Goal: Task Accomplishment & Management: Use online tool/utility

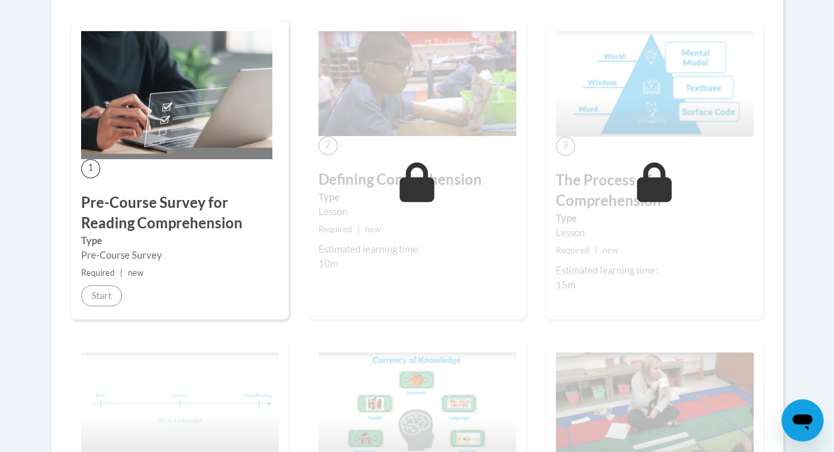
scroll to position [384, 0]
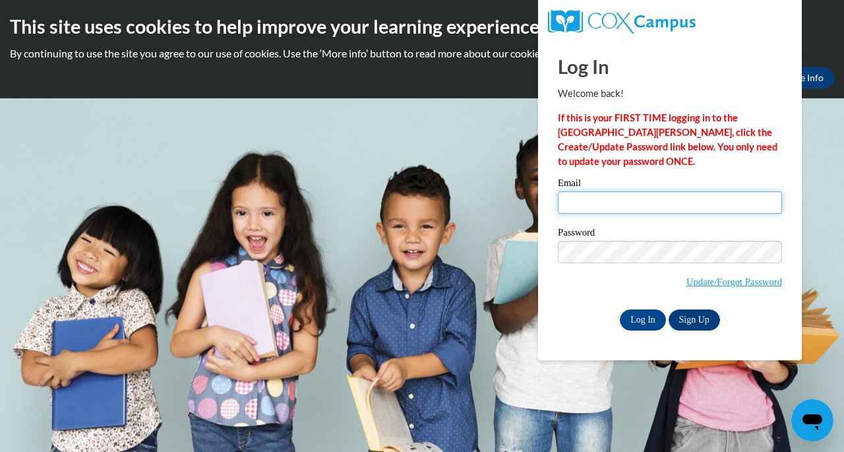
click at [678, 209] on input "Email" at bounding box center [670, 202] width 224 height 22
type input "christine.slattery@wrps.net"
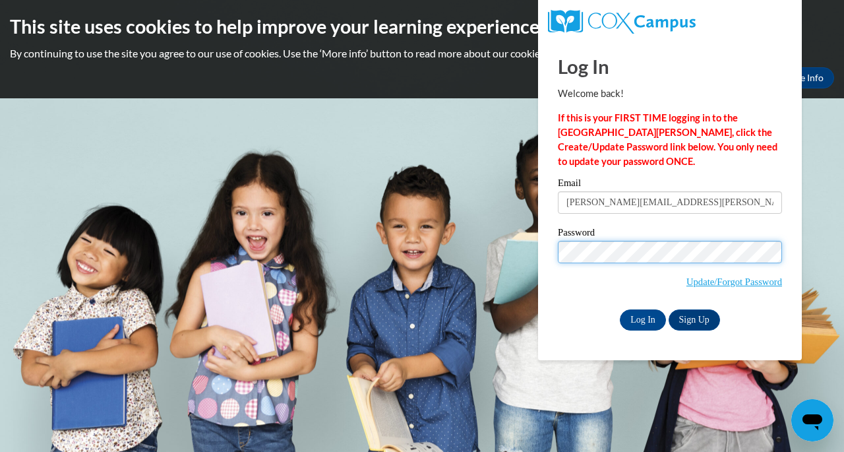
click at [620, 309] on input "Log In" at bounding box center [643, 319] width 46 height 21
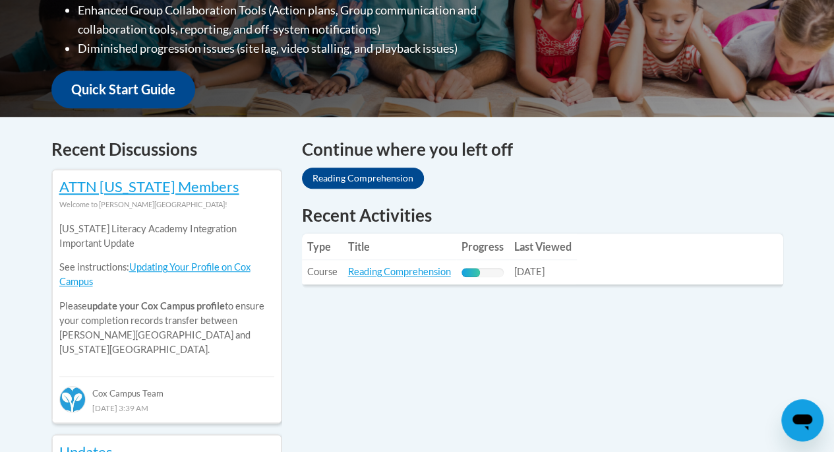
scroll to position [524, 0]
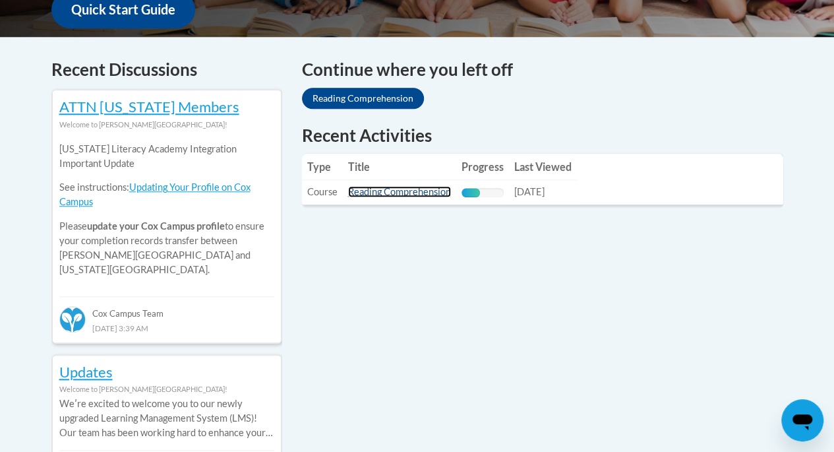
click at [382, 195] on link "Reading Comprehension" at bounding box center [399, 191] width 103 height 11
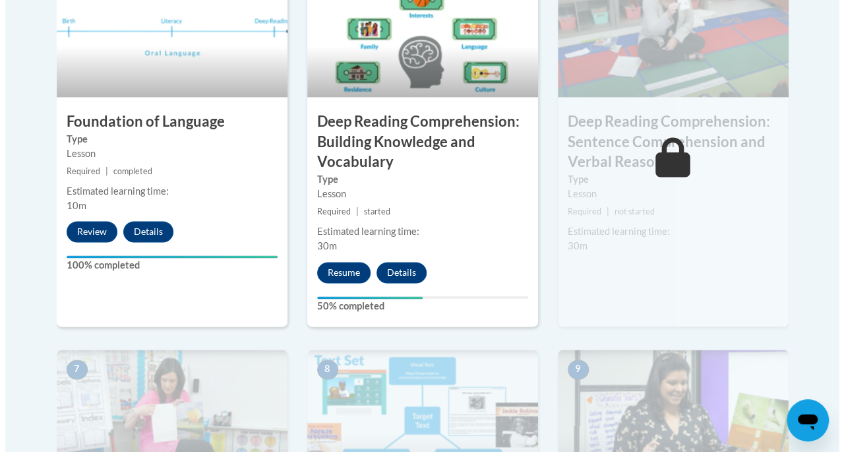
scroll to position [843, 0]
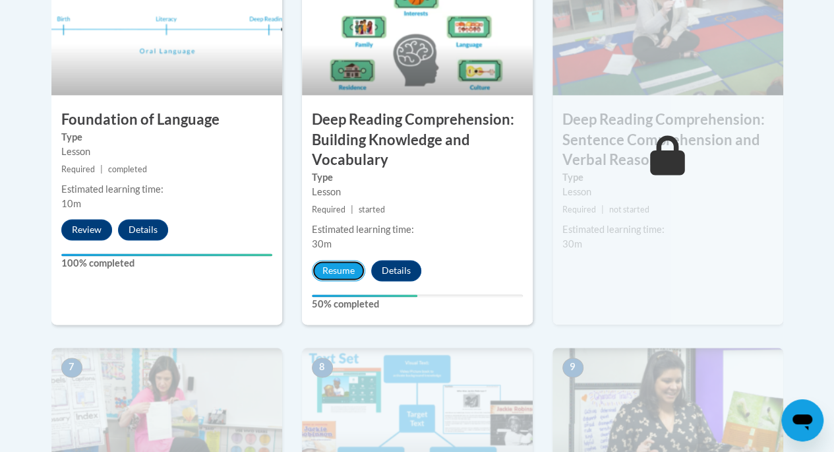
click at [324, 270] on button "Resume" at bounding box center [338, 270] width 53 height 21
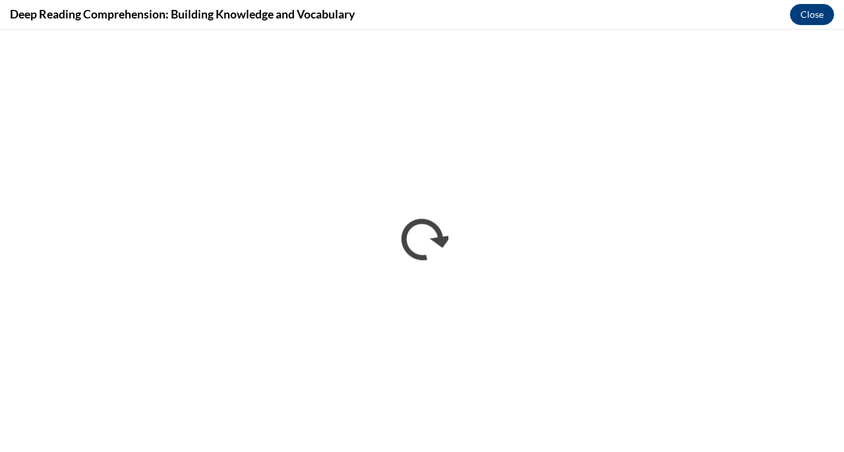
scroll to position [0, 0]
